Goal: Task Accomplishment & Management: Manage account settings

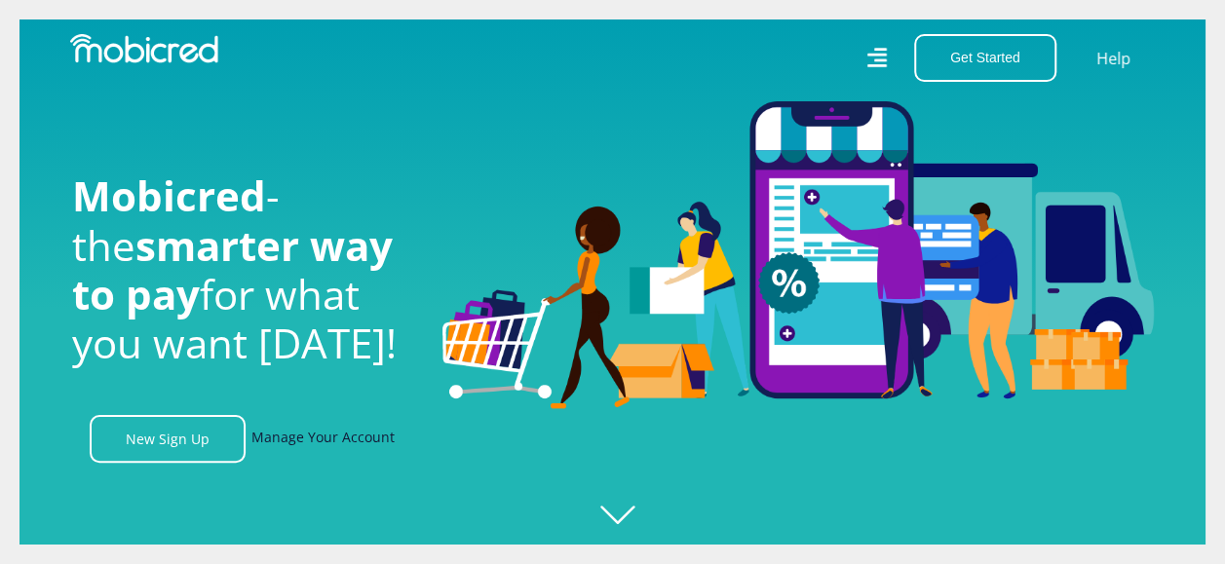
click at [320, 448] on link "Manage Your Account" at bounding box center [322, 439] width 143 height 48
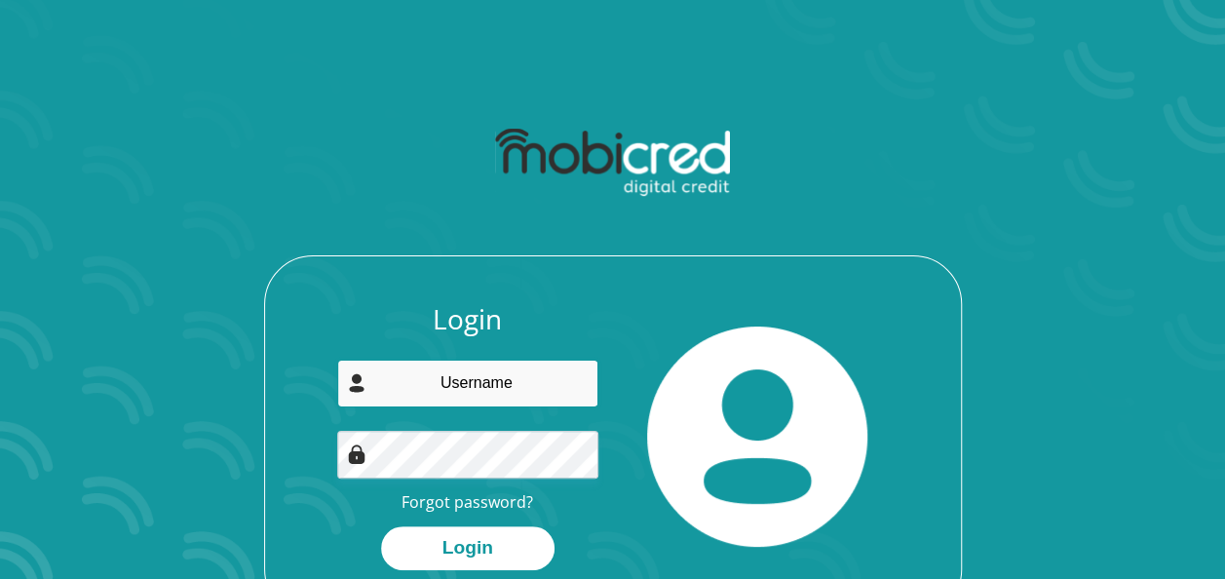
click at [535, 396] on input "email" at bounding box center [467, 384] width 261 height 48
type input "mjsteenkamp1952@gmail.com"
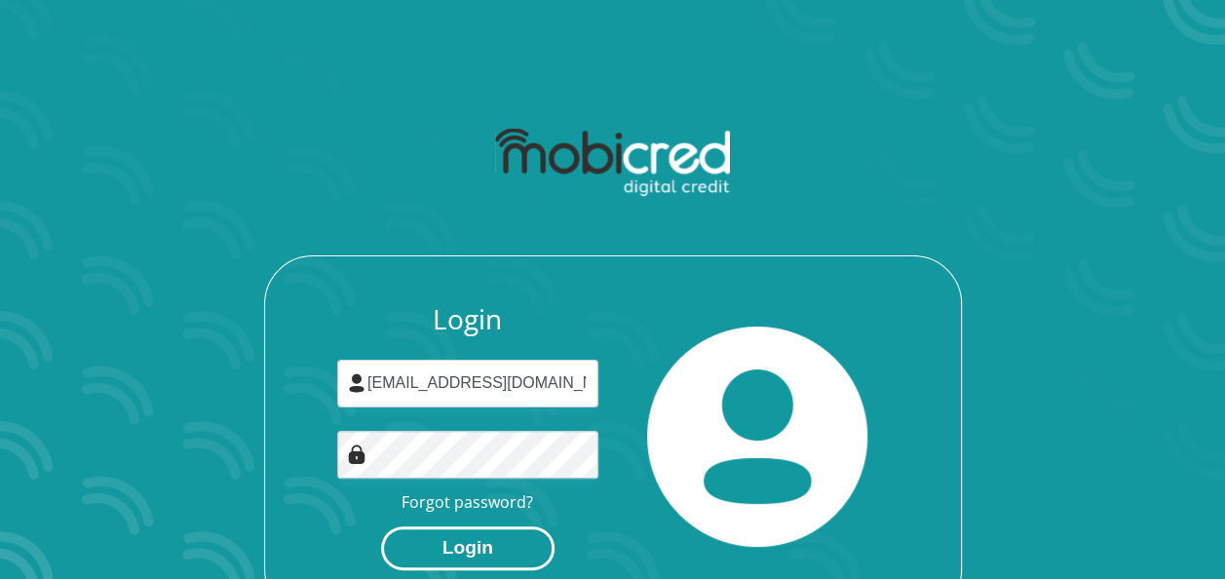
click at [470, 555] on button "Login" at bounding box center [467, 548] width 173 height 44
